Goal: Task Accomplishment & Management: Complete application form

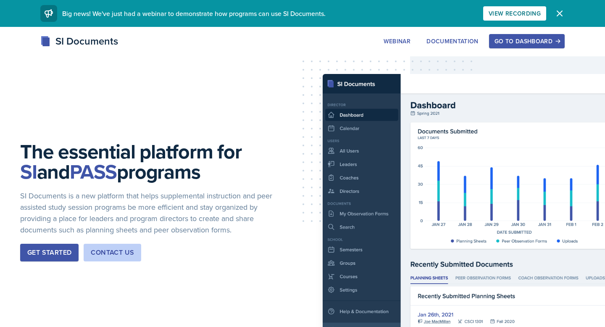
click at [521, 38] on div "Go to Dashboard" at bounding box center [527, 41] width 65 height 7
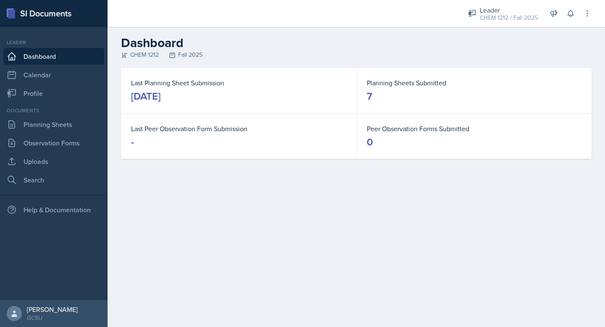
click at [242, 242] on main "Dashboard CHEM 1212 Fall 2025 Last Planning Sheet Submission [DATE] Planning Sh…" at bounding box center [357, 177] width 498 height 300
click at [40, 123] on link "Planning Sheets" at bounding box center [53, 124] width 101 height 17
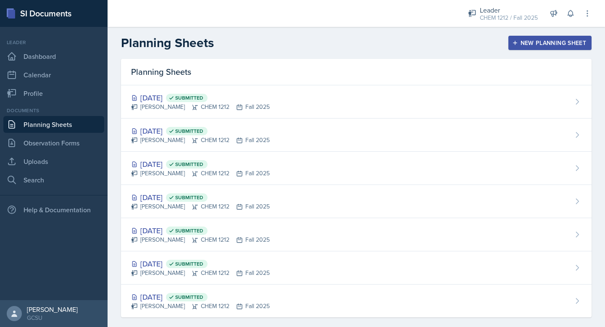
click at [533, 40] on div "New Planning Sheet" at bounding box center [550, 43] width 72 height 7
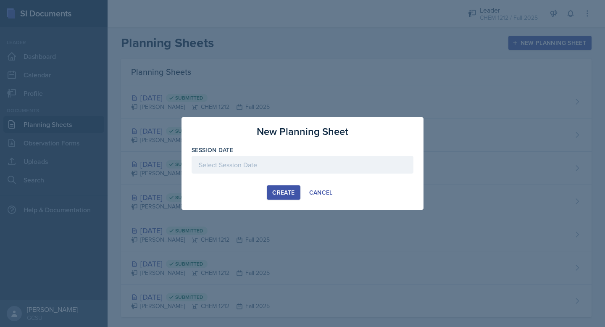
click at [293, 166] on div at bounding box center [303, 165] width 222 height 18
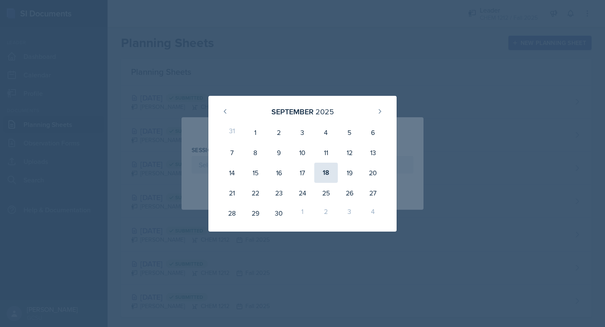
click at [332, 175] on div "18" at bounding box center [326, 173] width 24 height 20
type input "[DATE]"
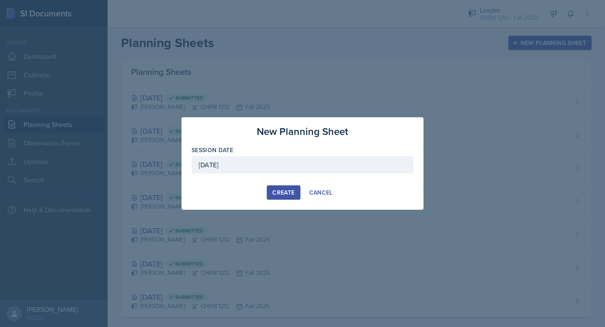
click at [287, 195] on div "Create" at bounding box center [283, 192] width 22 height 7
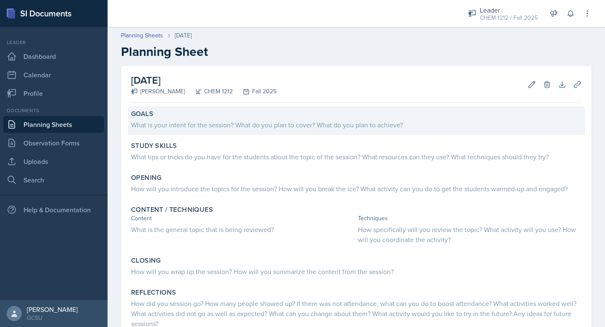
click at [259, 124] on div "What is your intent for the session? What do you plan to cover? What do you pla…" at bounding box center [356, 125] width 451 height 10
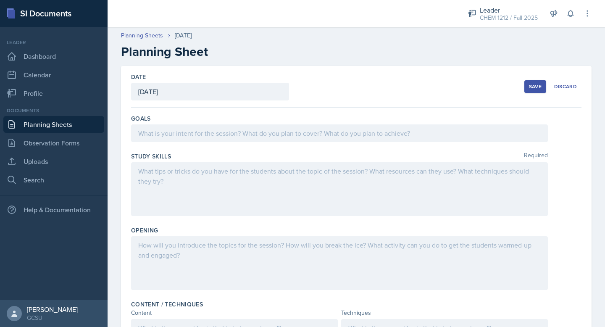
click at [261, 132] on div at bounding box center [339, 133] width 417 height 18
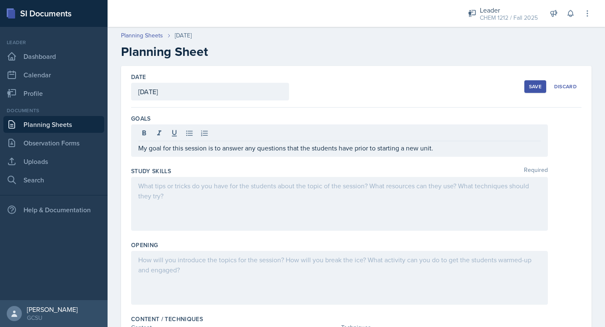
click at [217, 176] on div "Study Skills Required" at bounding box center [356, 201] width 451 height 74
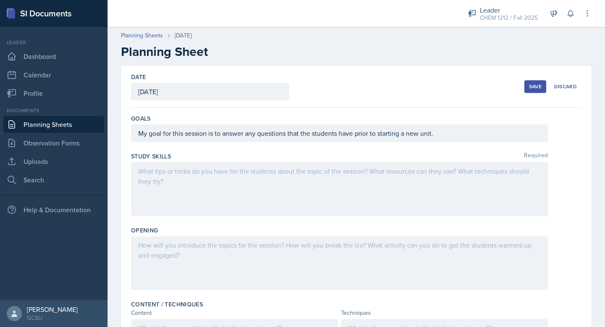
click at [226, 186] on div at bounding box center [339, 189] width 417 height 54
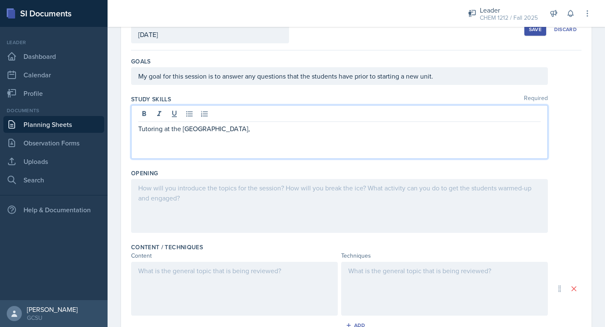
scroll to position [61, 0]
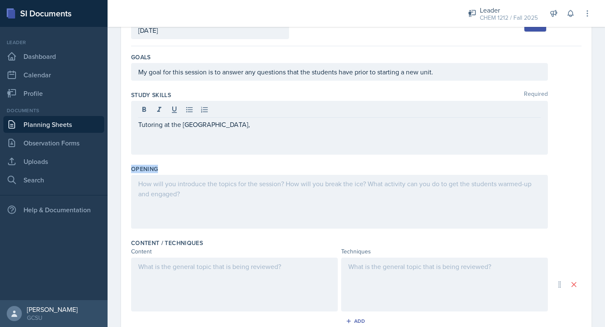
drag, startPoint x: 132, startPoint y: 168, endPoint x: 157, endPoint y: 172, distance: 25.4
click at [157, 172] on label "Opening" at bounding box center [144, 169] width 27 height 8
click at [182, 165] on div "Opening" at bounding box center [356, 169] width 451 height 8
click at [256, 109] on div "Tutoring at the [GEOGRAPHIC_DATA]," at bounding box center [339, 128] width 417 height 54
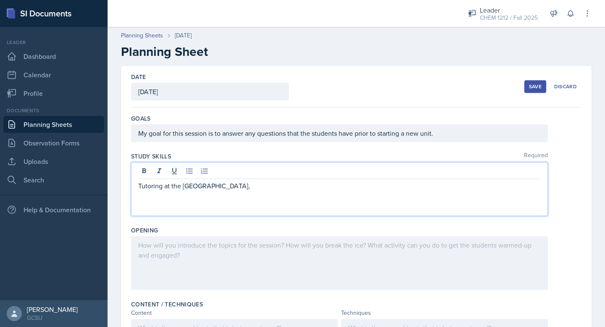
scroll to position [45, 0]
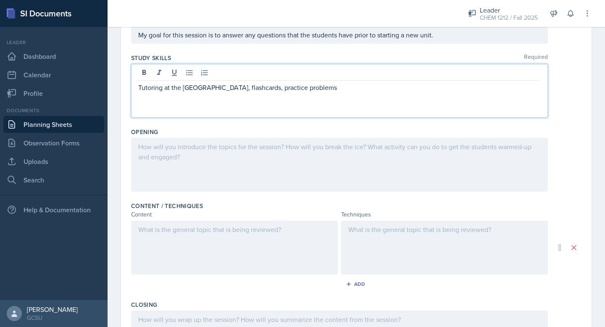
click at [318, 170] on div at bounding box center [339, 165] width 417 height 54
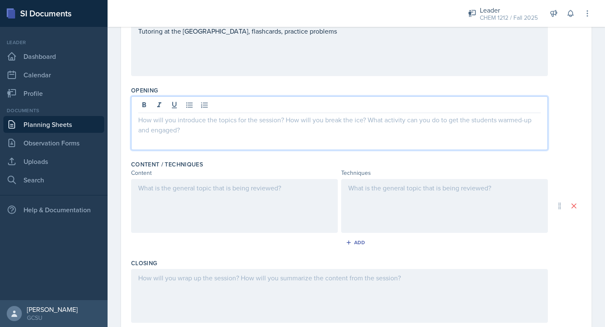
scroll to position [149, 0]
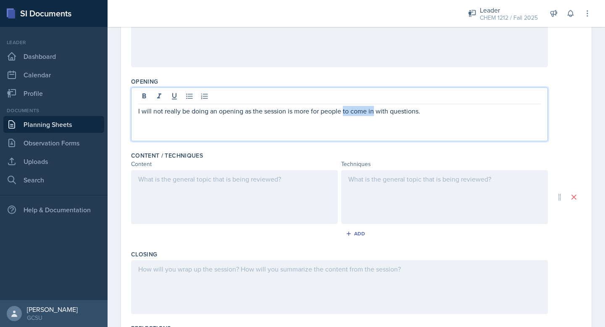
drag, startPoint x: 343, startPoint y: 111, endPoint x: 375, endPoint y: 113, distance: 31.2
click at [375, 113] on p "I will not really be doing an opening as the session is more for people to come…" at bounding box center [339, 111] width 403 height 10
click at [265, 192] on div at bounding box center [234, 197] width 207 height 54
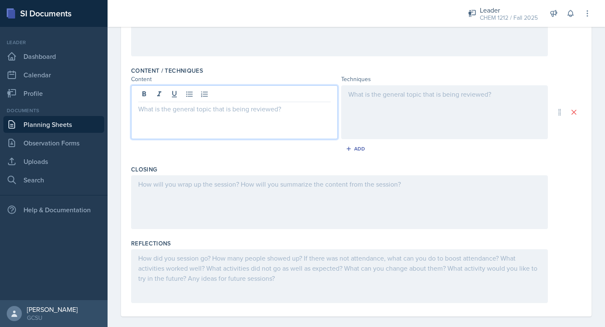
scroll to position [243, 0]
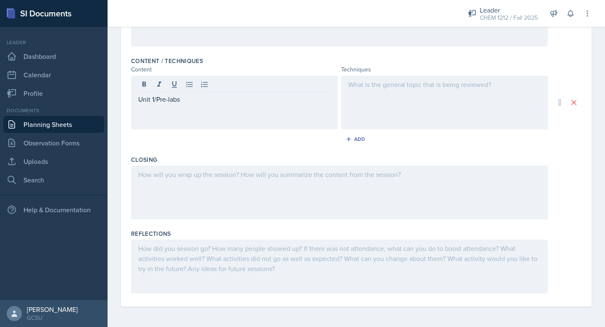
click at [451, 99] on div at bounding box center [444, 103] width 207 height 54
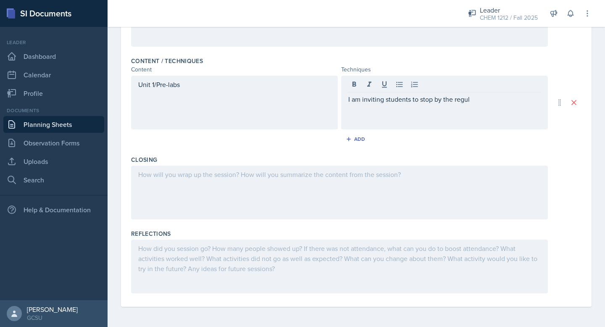
click at [479, 104] on p "I am inviting students to stop by the regul" at bounding box center [445, 99] width 193 height 10
click at [302, 192] on div at bounding box center [339, 193] width 417 height 54
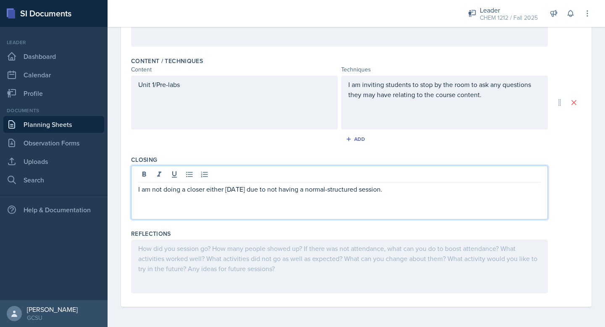
scroll to position [0, 0]
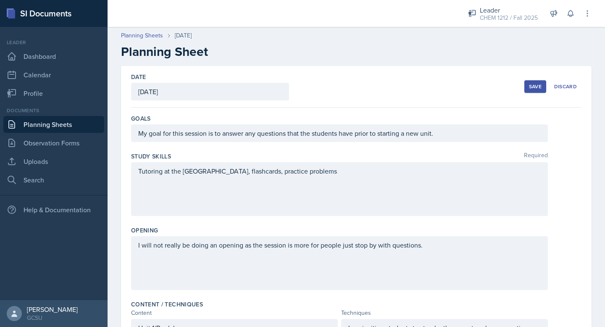
click at [531, 83] on div "Save" at bounding box center [535, 86] width 13 height 7
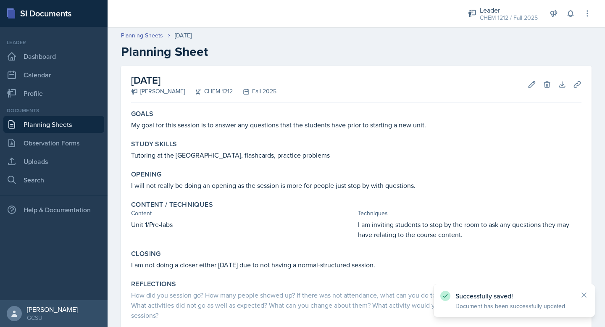
scroll to position [53, 0]
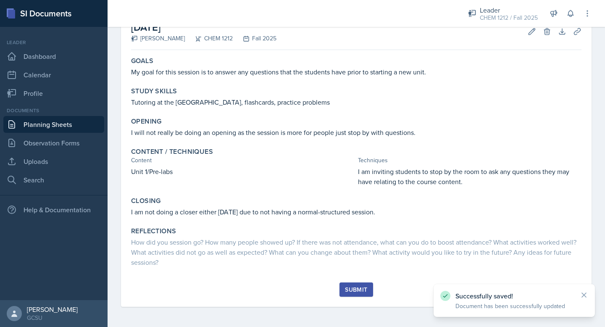
click at [351, 288] on div "Submit" at bounding box center [356, 289] width 22 height 7
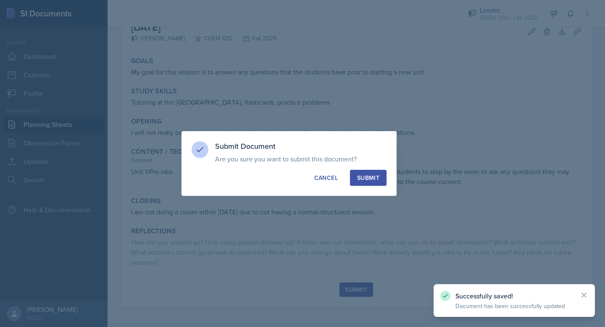
click at [374, 181] on div "Submit" at bounding box center [368, 178] width 22 height 8
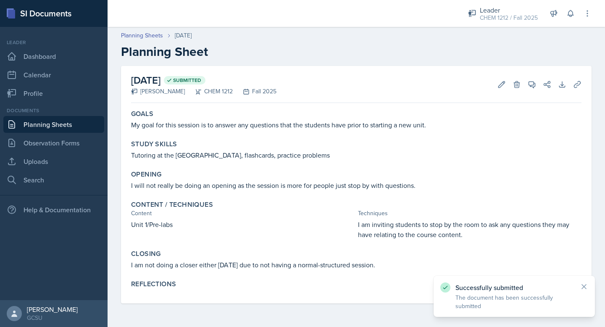
scroll to position [0, 0]
